Goal: Find specific page/section: Find specific page/section

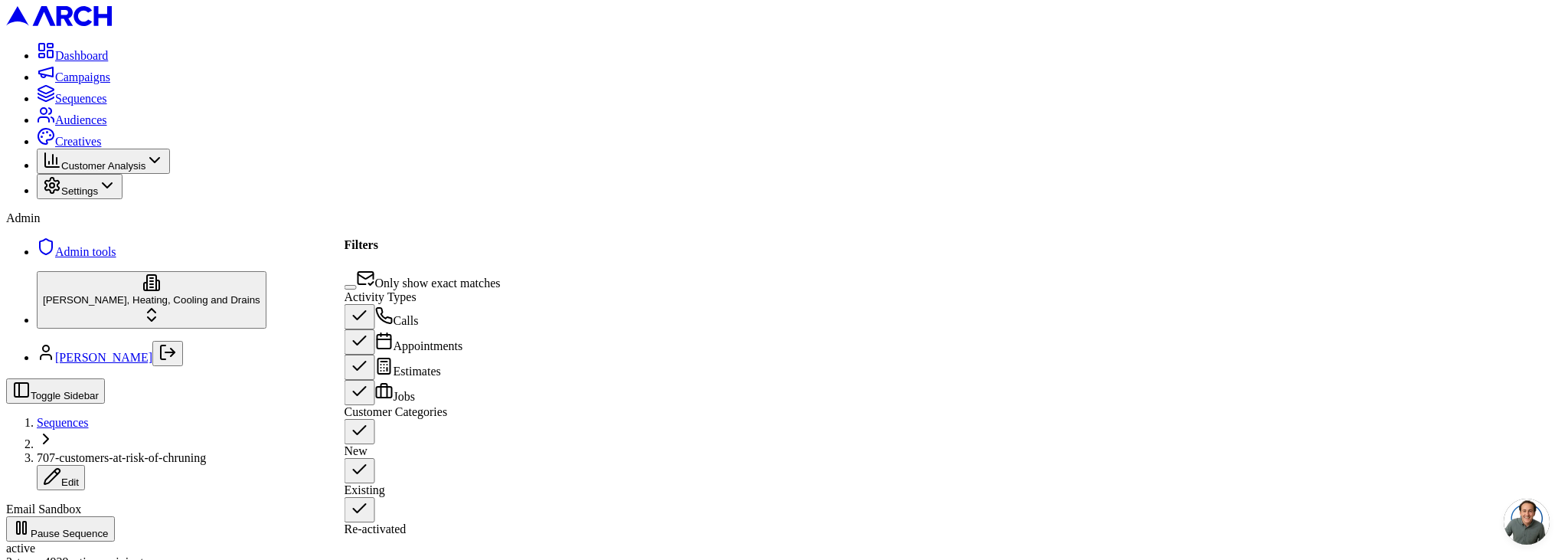
click at [469, 276] on span "Only show exact matches" at bounding box center [438, 283] width 125 height 13
click at [357, 285] on button "Only show exact matches" at bounding box center [351, 287] width 12 height 5
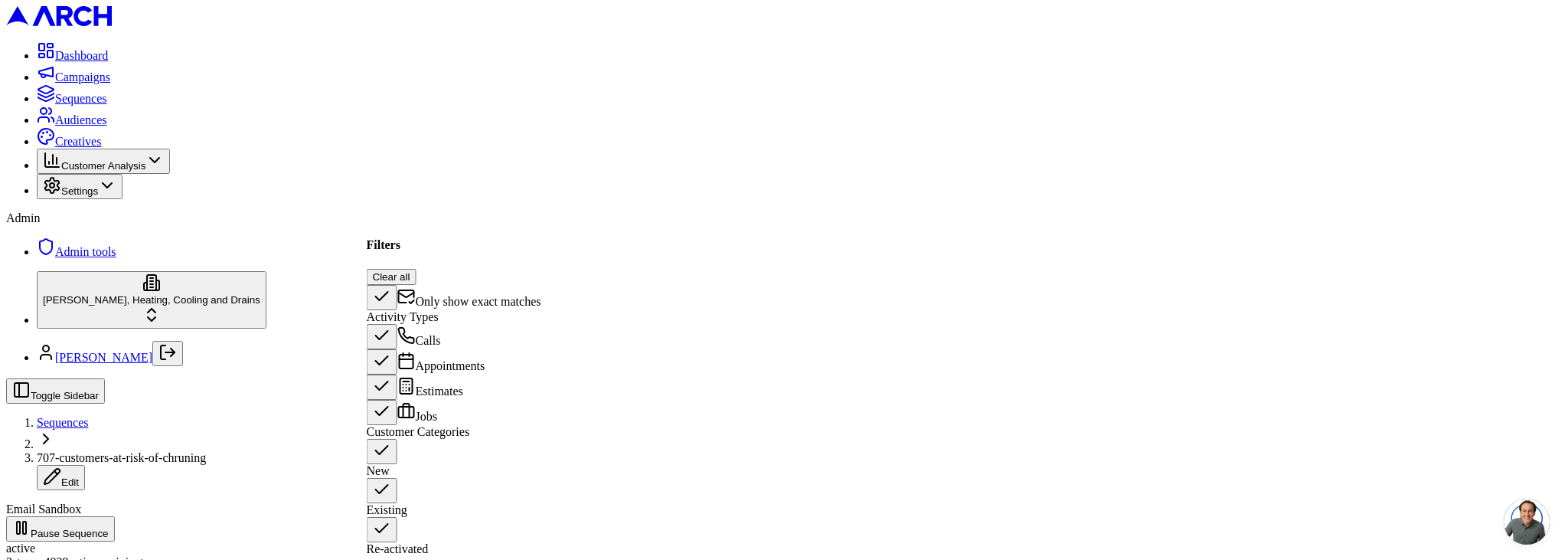
click at [480, 295] on span "Only show exact matches" at bounding box center [478, 301] width 125 height 13
click at [398, 285] on button "Only show exact matches" at bounding box center [381, 298] width 30 height 25
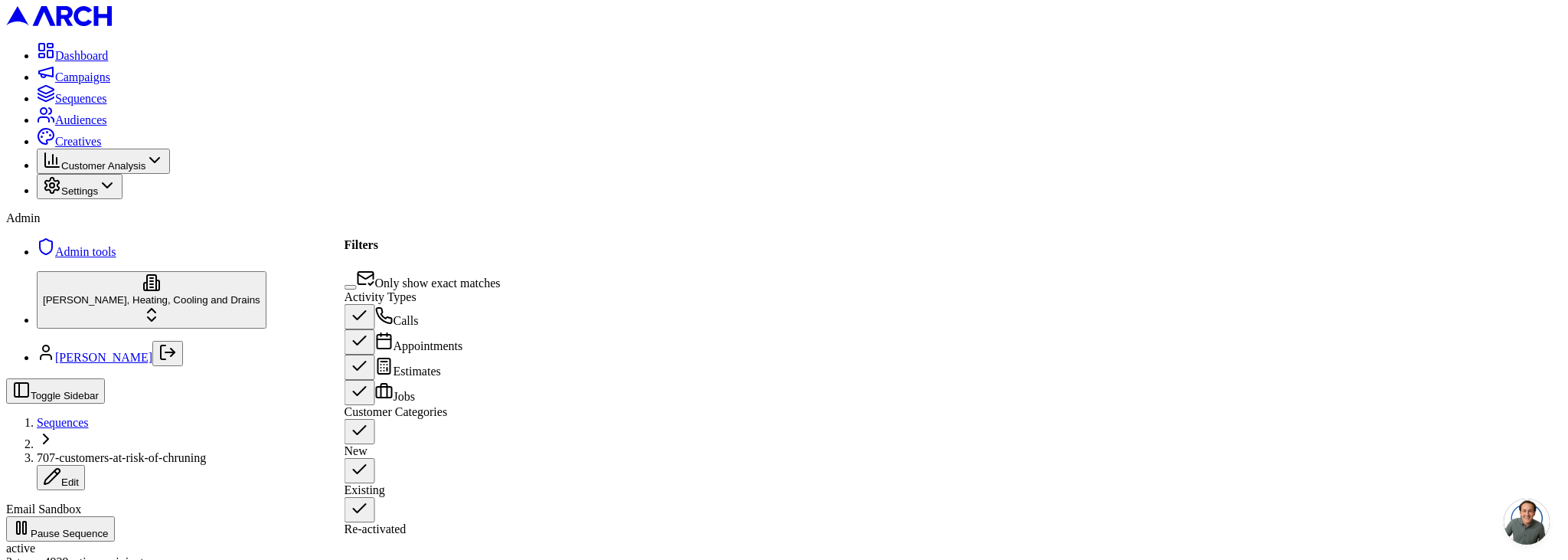
click at [480, 276] on span "Only show exact matches" at bounding box center [438, 283] width 125 height 13
click at [357, 285] on button "Only show exact matches" at bounding box center [351, 287] width 12 height 5
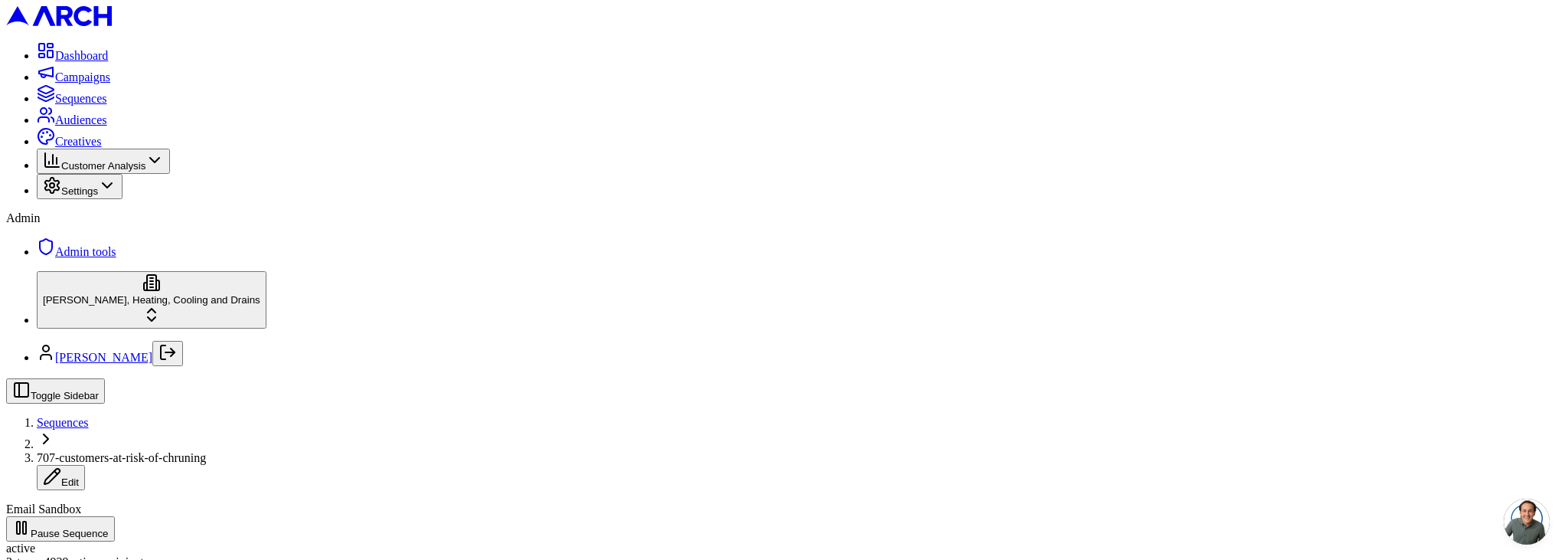
scroll to position [48, 0]
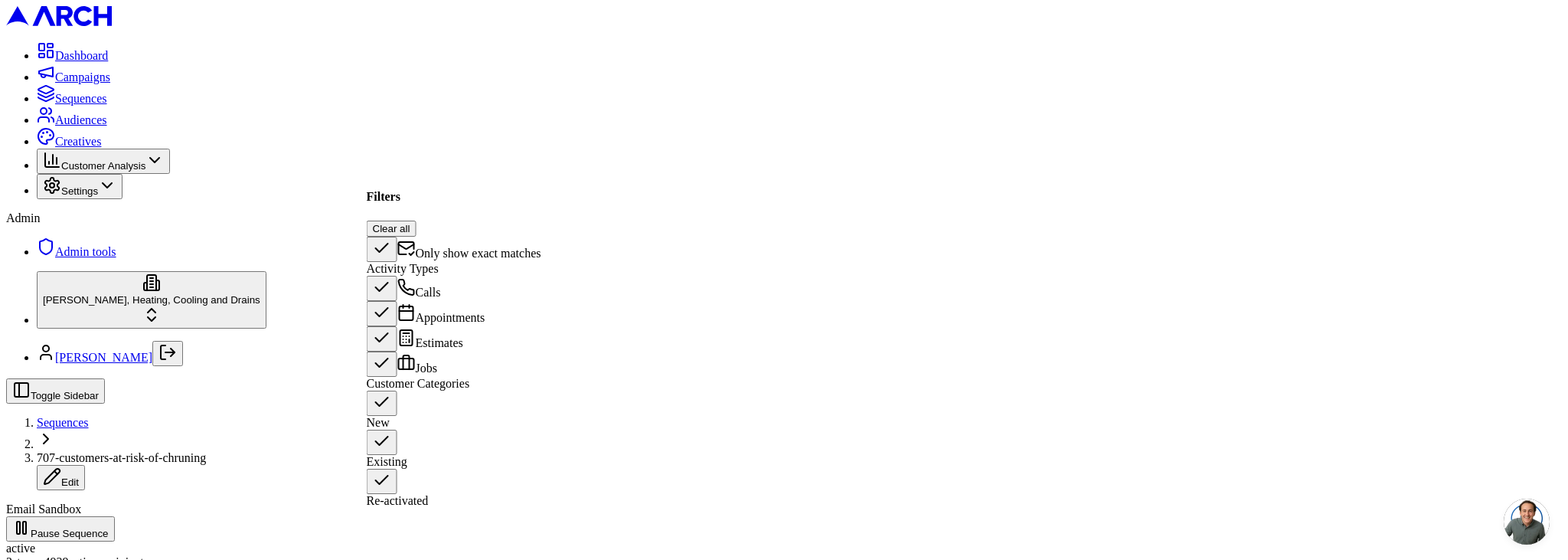
click at [388, 286] on button "Calls" at bounding box center [381, 288] width 30 height 25
click at [381, 308] on button "Calls" at bounding box center [374, 310] width 12 height 5
click at [390, 305] on div "Appointments" at bounding box center [454, 314] width 174 height 25
click at [385, 309] on button "Appointments" at bounding box center [381, 314] width 30 height 25
click at [381, 333] on button "Appointments" at bounding box center [374, 336] width 12 height 5
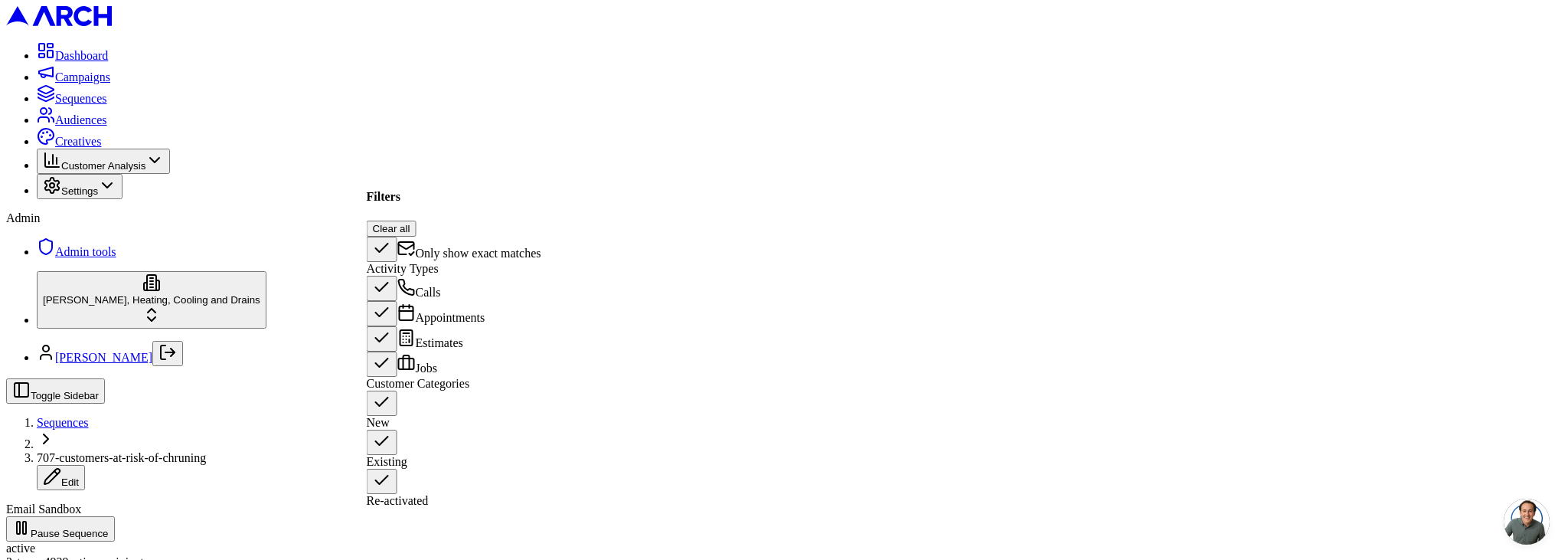
click at [385, 284] on div "Calls" at bounding box center [454, 288] width 174 height 25
click at [388, 287] on button "Calls" at bounding box center [381, 288] width 30 height 25
click at [381, 308] on button "Calls" at bounding box center [374, 310] width 12 height 5
click at [388, 415] on button "New" at bounding box center [381, 403] width 30 height 25
click at [381, 415] on button "New" at bounding box center [374, 417] width 12 height 5
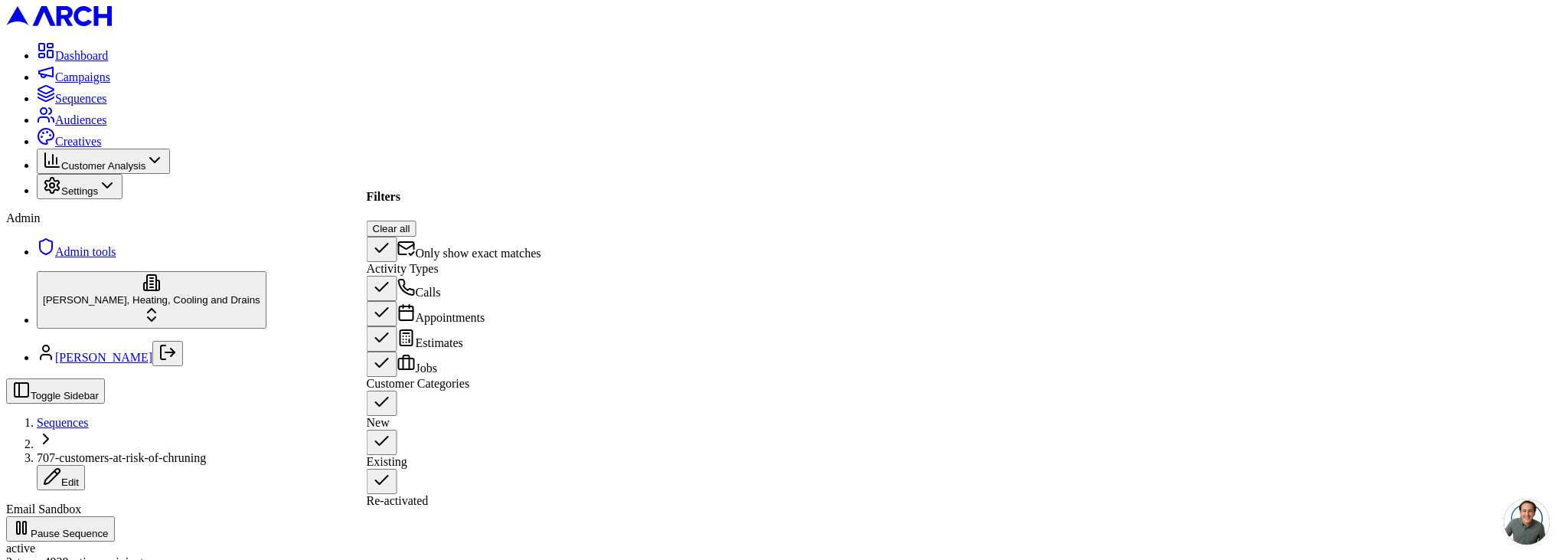
click at [388, 443] on button "Existing" at bounding box center [381, 442] width 30 height 25
click at [381, 454] on button "Existing" at bounding box center [374, 456] width 12 height 5
click at [381, 469] on button "Re-activated" at bounding box center [381, 481] width 30 height 25
click at [381, 493] on button "Re-activated" at bounding box center [374, 495] width 12 height 5
click at [461, 238] on div "Filters Clear all Only show exact matches Activity Types Calls Appointments Est…" at bounding box center [454, 348] width 174 height 317
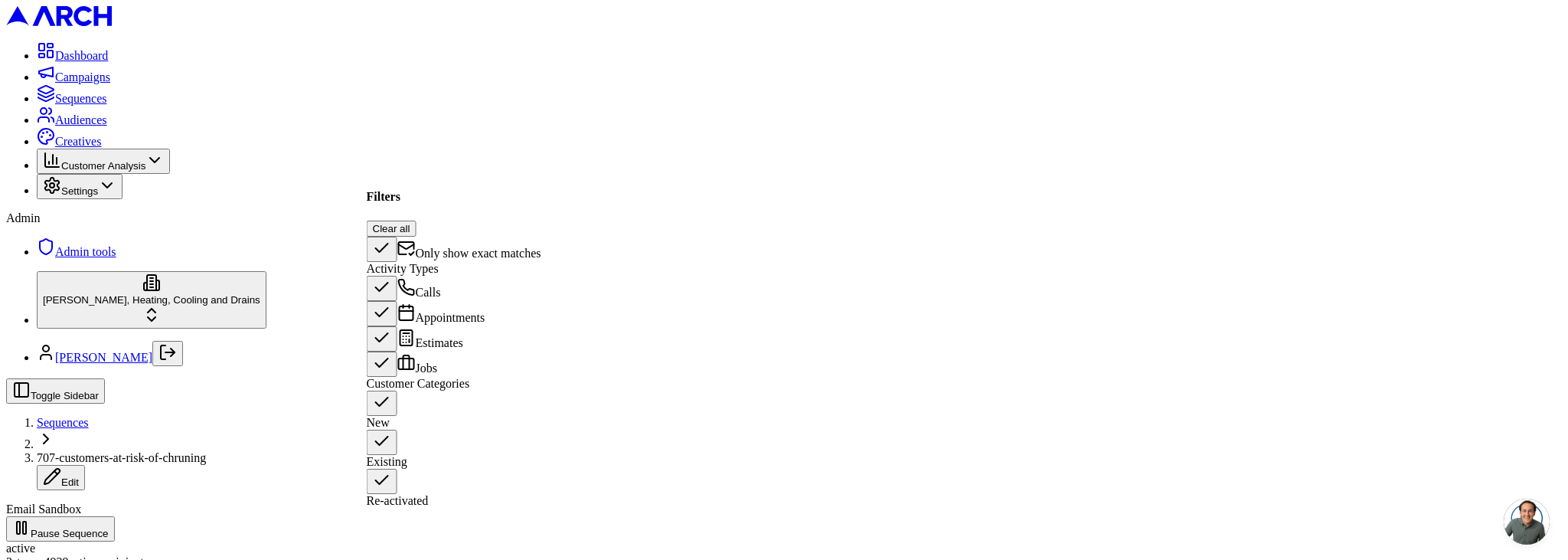
click at [459, 247] on span "Only show exact matches" at bounding box center [478, 253] width 125 height 13
click at [398, 237] on button "Only show exact matches" at bounding box center [381, 249] width 30 height 25
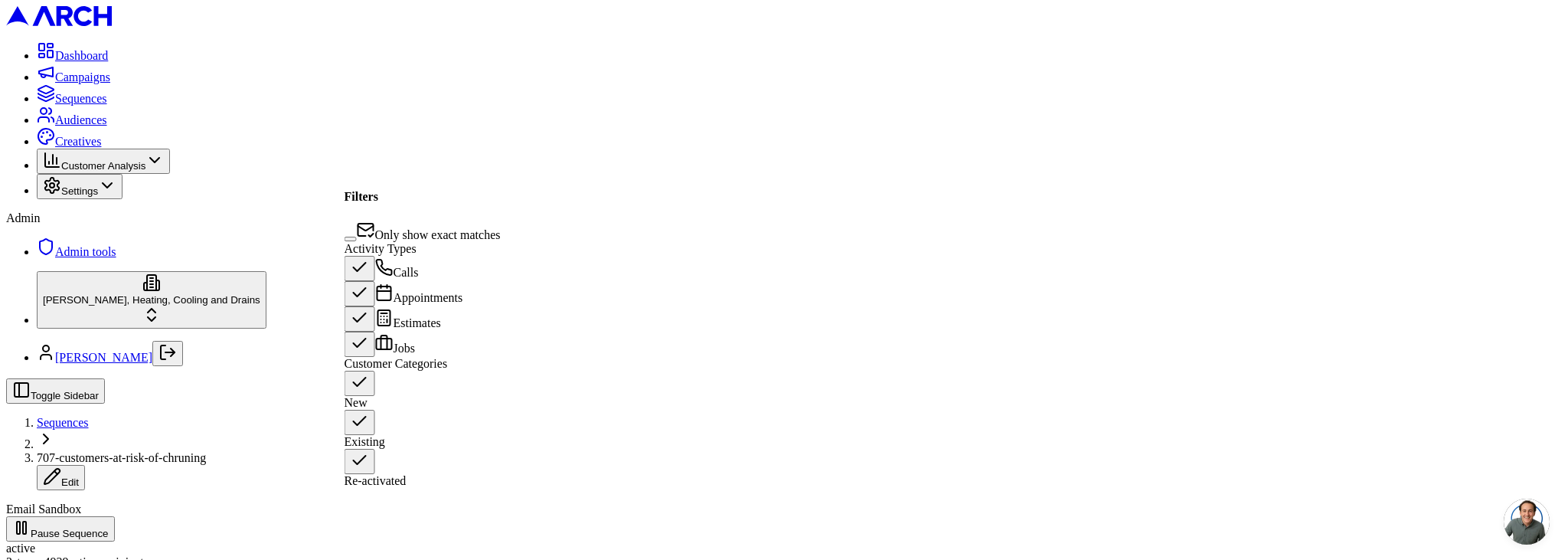
click at [365, 396] on button "New" at bounding box center [360, 383] width 30 height 25
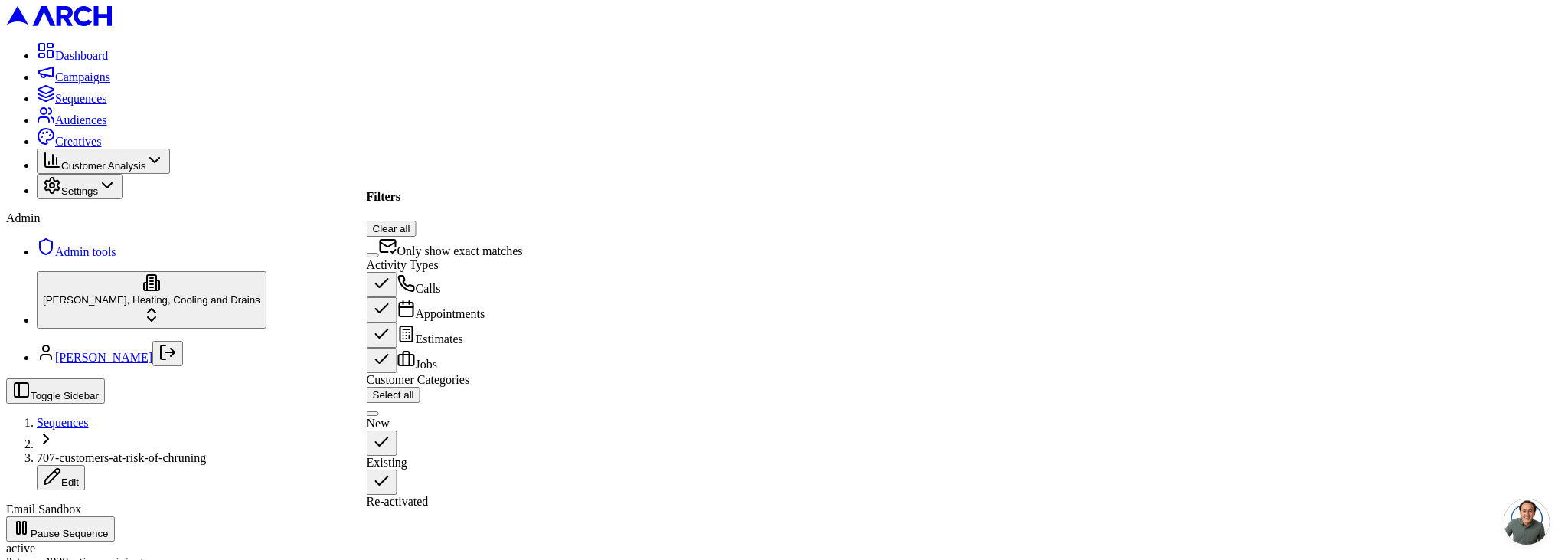
click at [379, 416] on button "New" at bounding box center [373, 414] width 12 height 5
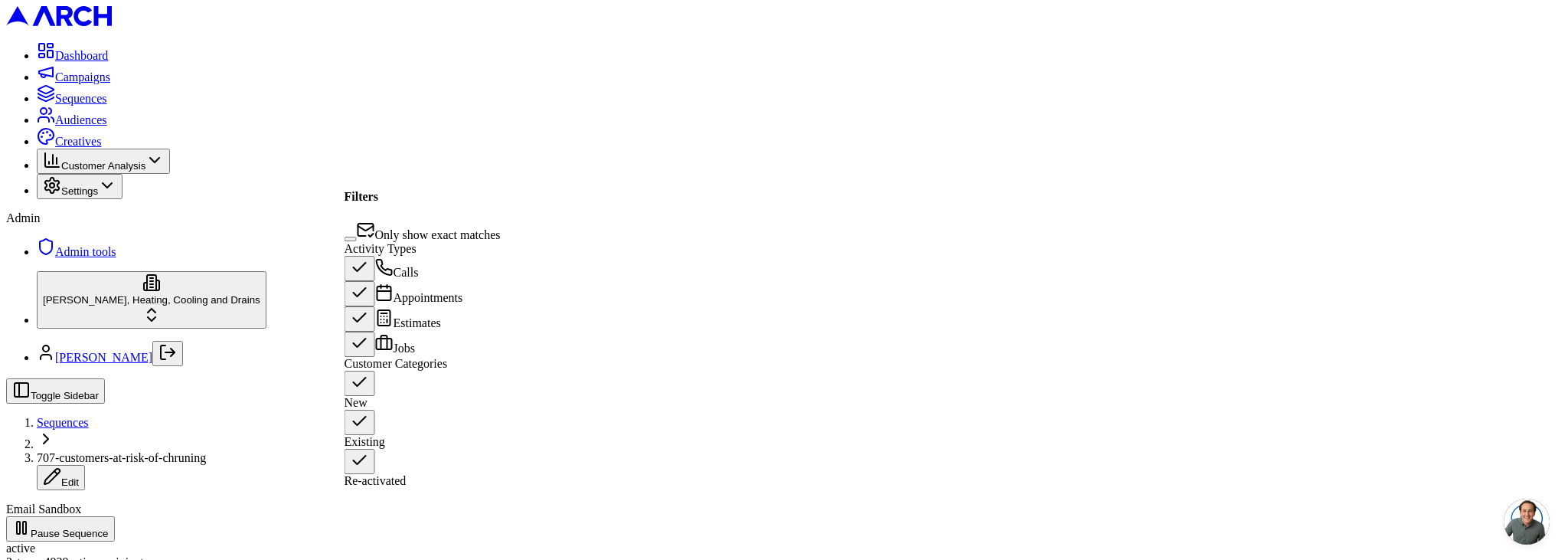
click at [365, 435] on button "Existing" at bounding box center [360, 422] width 30 height 25
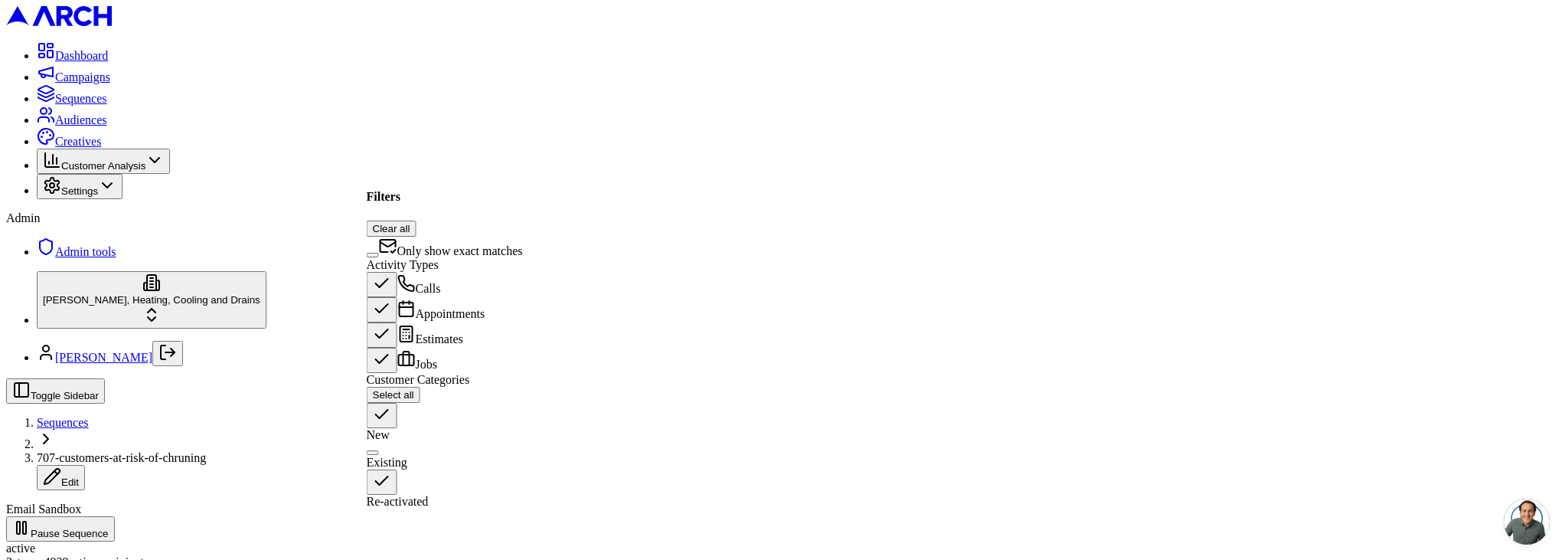
click at [379, 450] on button "Existing" at bounding box center [373, 453] width 12 height 5
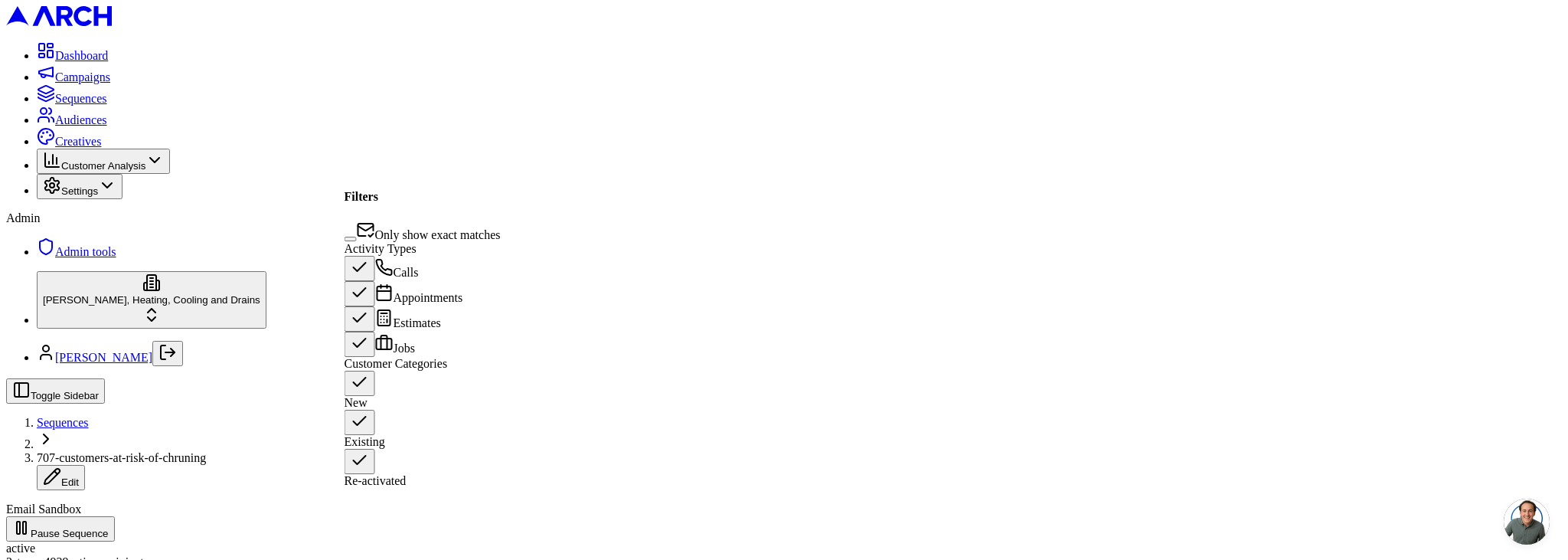
click at [364, 466] on button "Re-activated" at bounding box center [360, 461] width 30 height 25
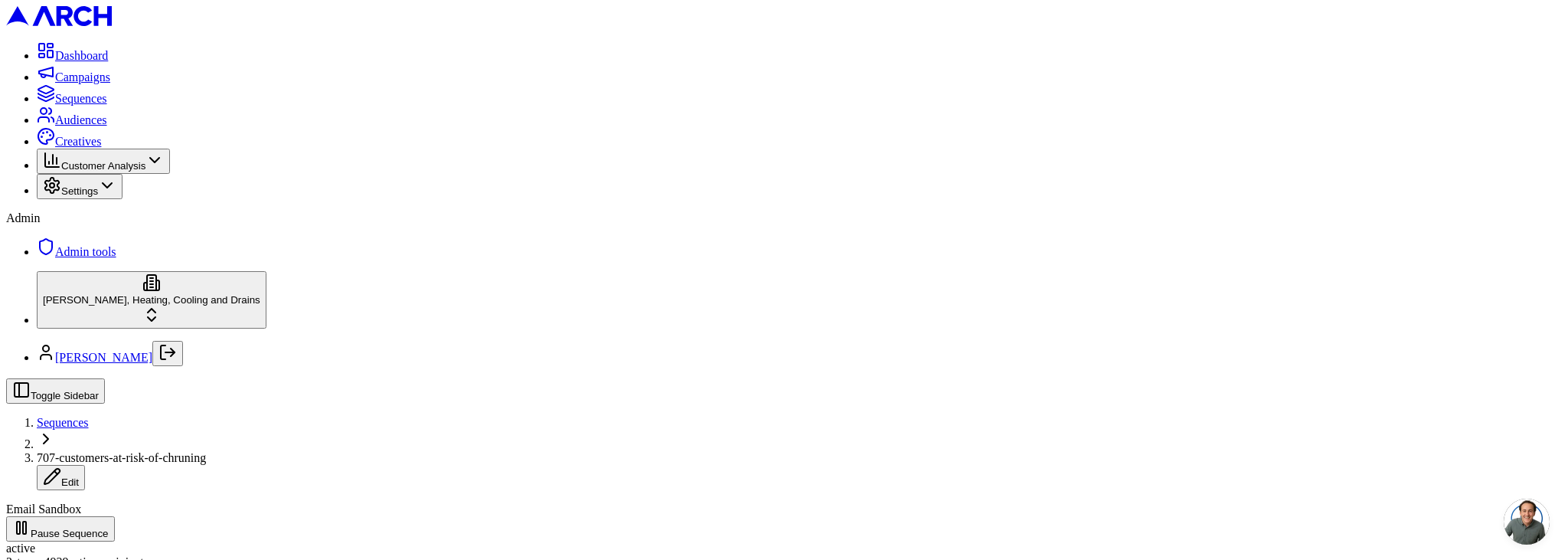
scroll to position [0, 0]
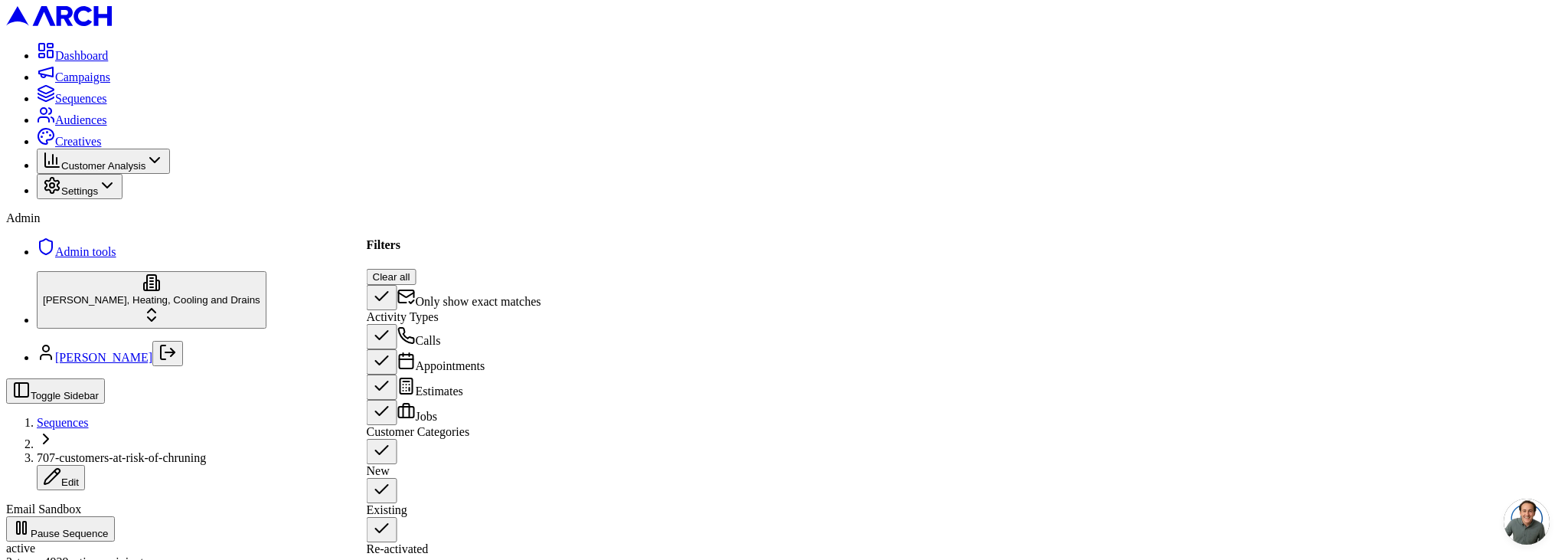
click at [459, 295] on span "Only show exact matches" at bounding box center [478, 301] width 125 height 13
click at [398, 285] on button "Only show exact matches" at bounding box center [381, 298] width 30 height 25
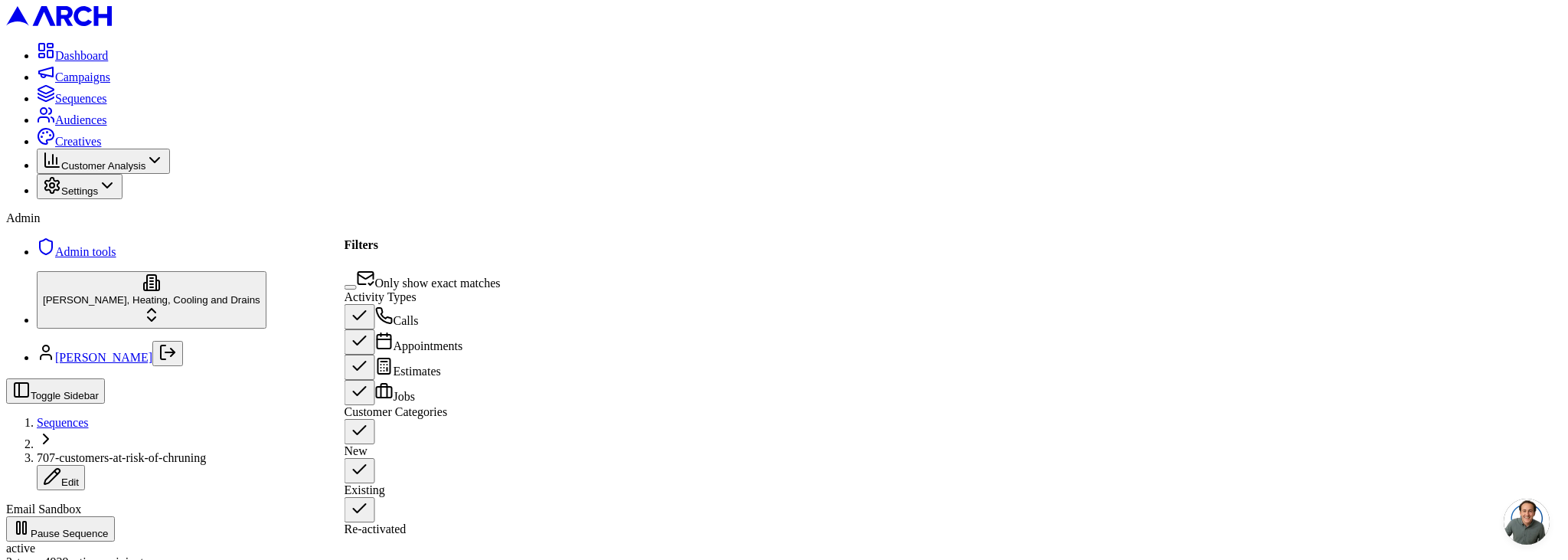
click at [357, 285] on button "Only show exact matches" at bounding box center [351, 287] width 12 height 5
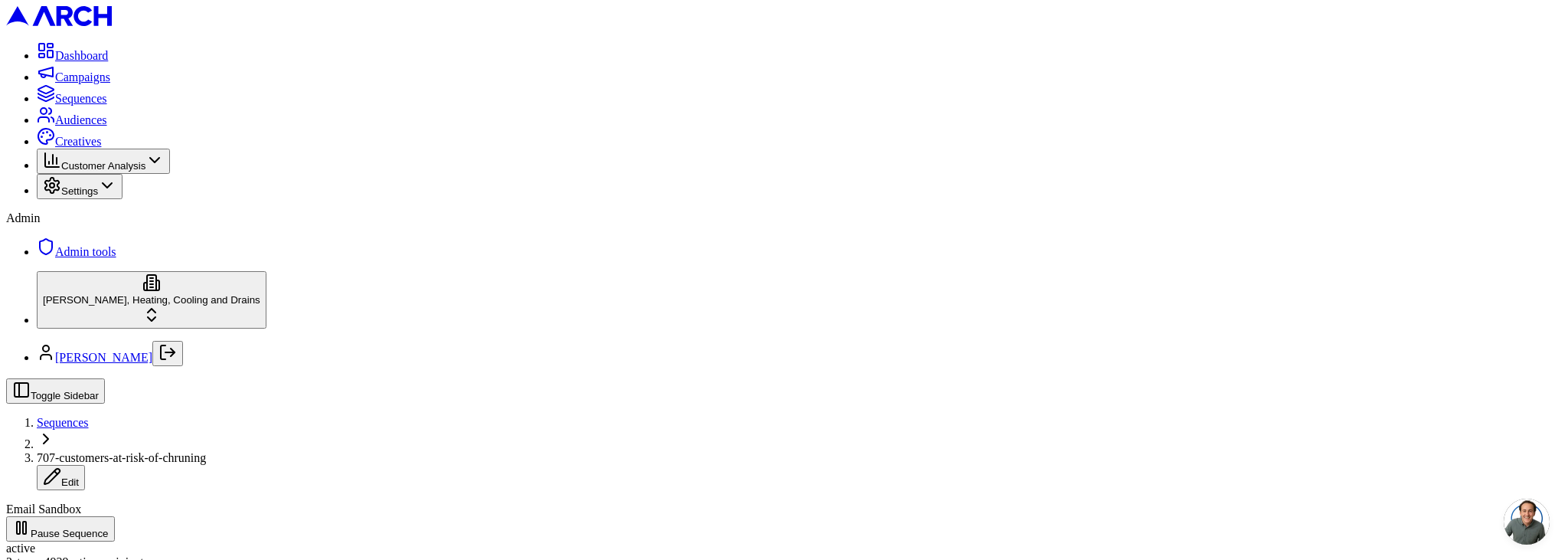
type input "sno"
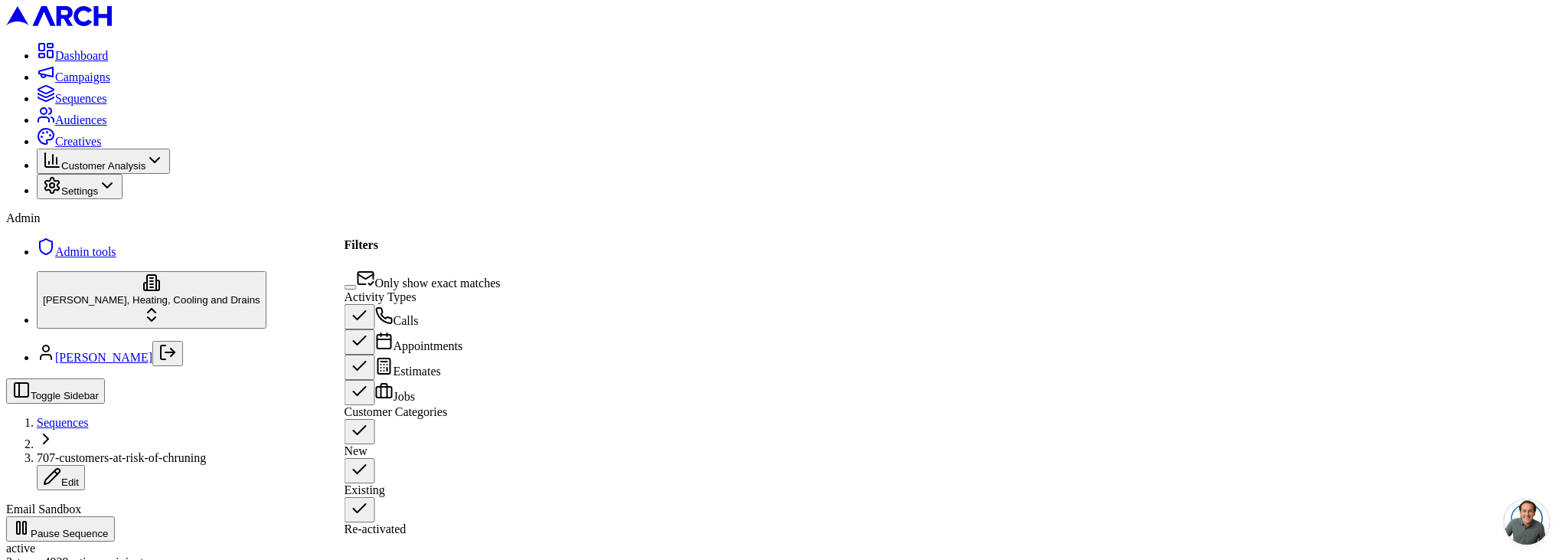
click at [357, 285] on button "Only show exact matches" at bounding box center [351, 287] width 12 height 5
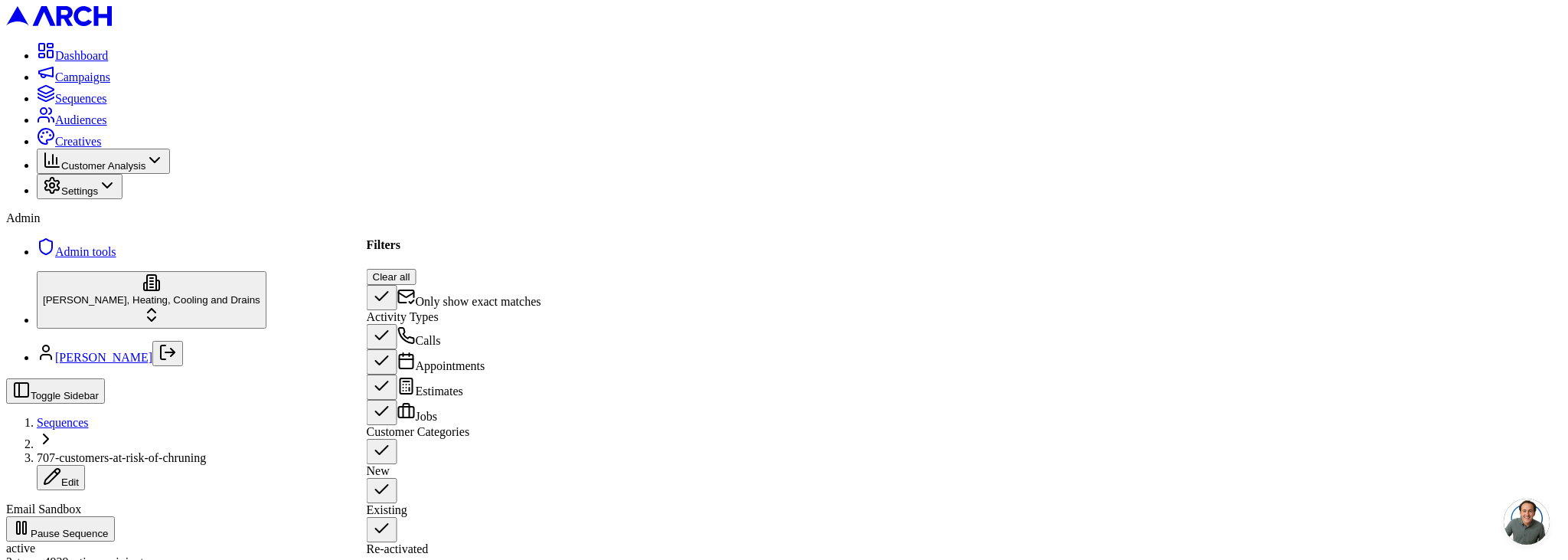
type button "on"
